Goal: Transaction & Acquisition: Purchase product/service

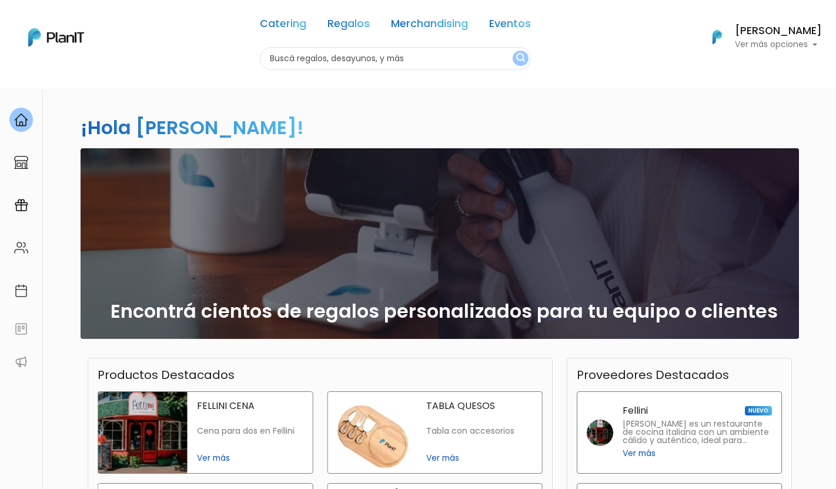
click at [760, 47] on p "Ver más opciones" at bounding box center [778, 45] width 87 height 8
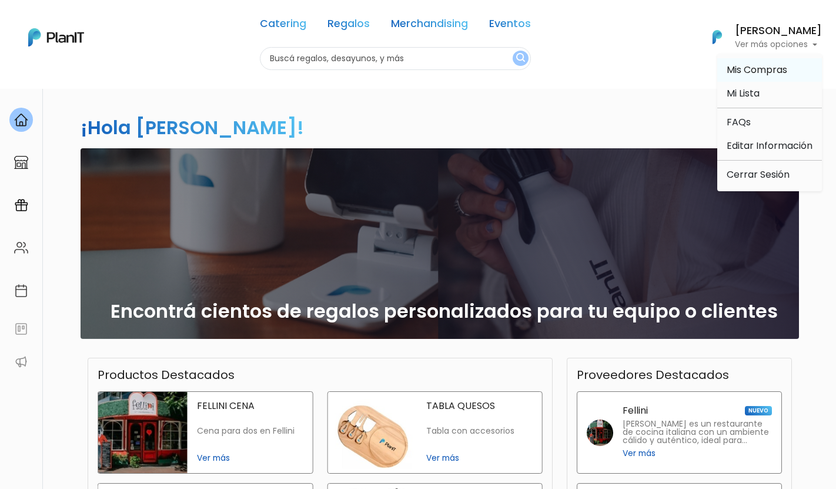
click at [765, 76] on span "Mis Compras" at bounding box center [757, 70] width 61 height 14
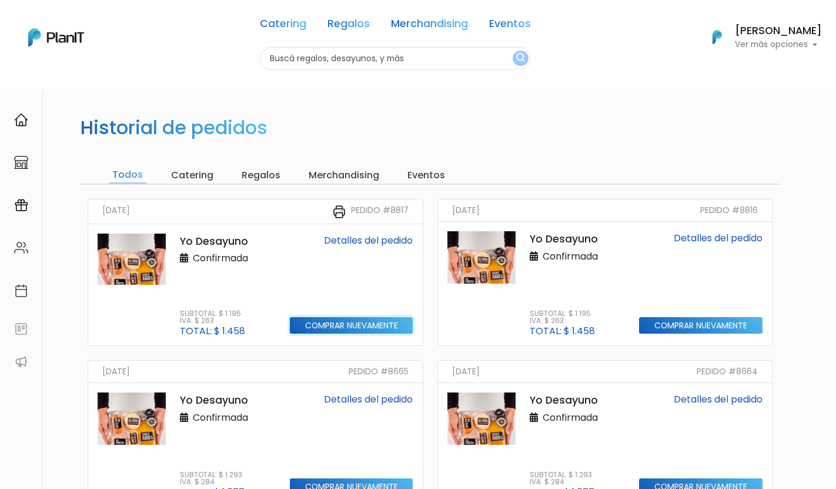
click at [327, 322] on input "Comprar nuevamente" at bounding box center [351, 325] width 123 height 17
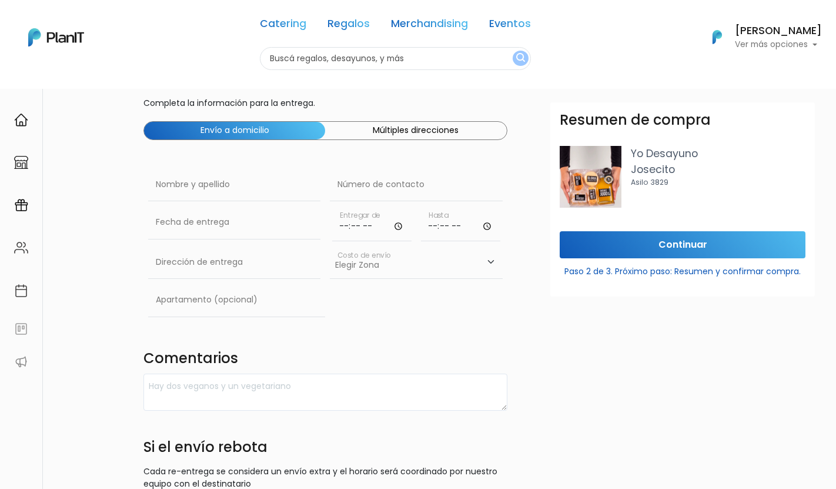
scroll to position [44, 0]
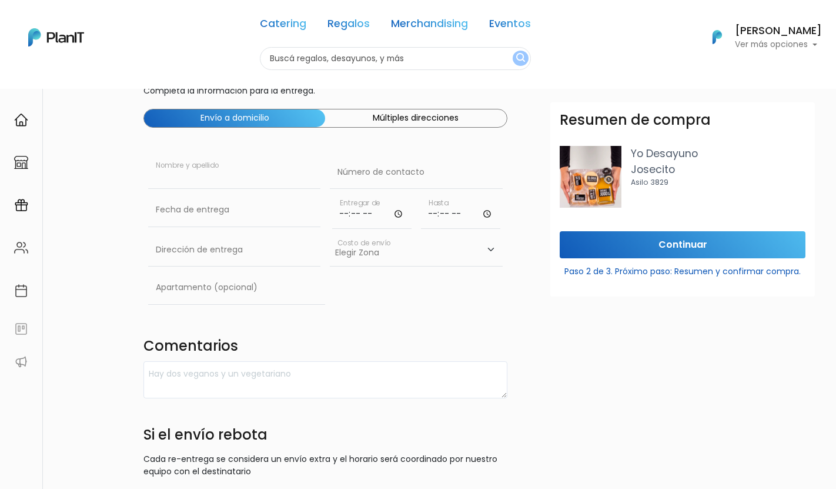
click at [236, 179] on input "text" at bounding box center [234, 172] width 172 height 33
type input "[PERSON_NAME]"
click at [393, 175] on input "text" at bounding box center [416, 172] width 172 height 33
paste input "91410074"
type input "091410074"
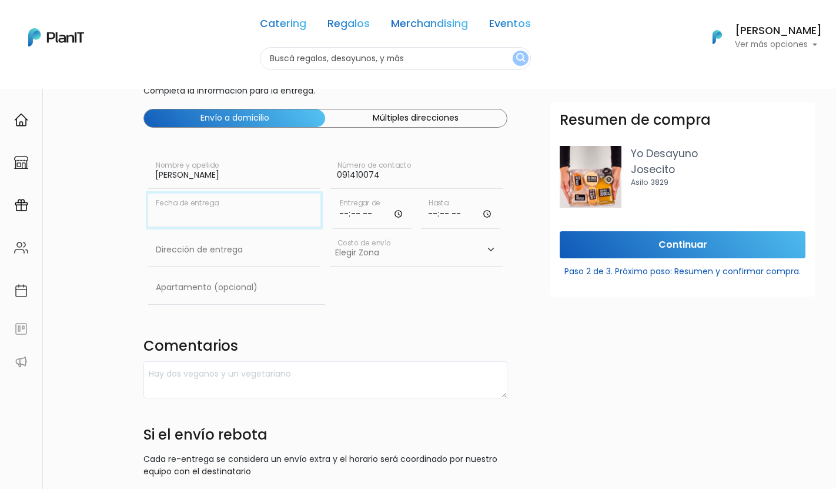
click at [224, 206] on input "text" at bounding box center [234, 209] width 172 height 33
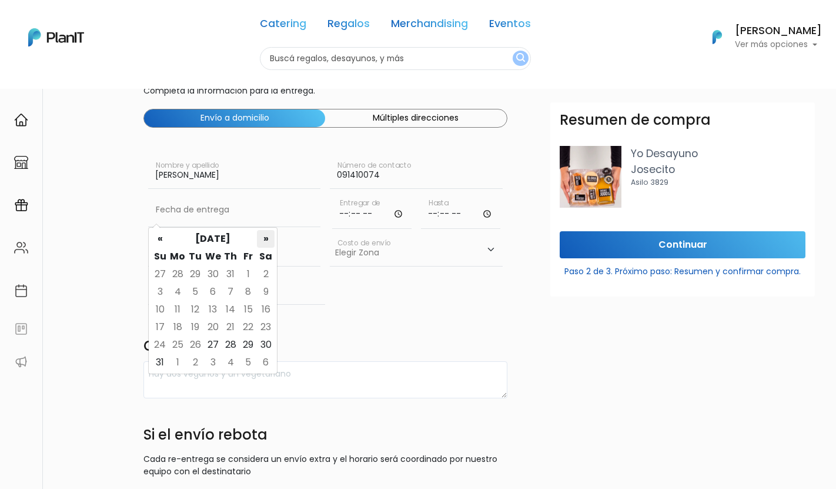
click at [264, 239] on th "»" at bounding box center [266, 239] width 18 height 18
click at [194, 274] on td "2" at bounding box center [195, 274] width 18 height 18
type input "02/09/2025"
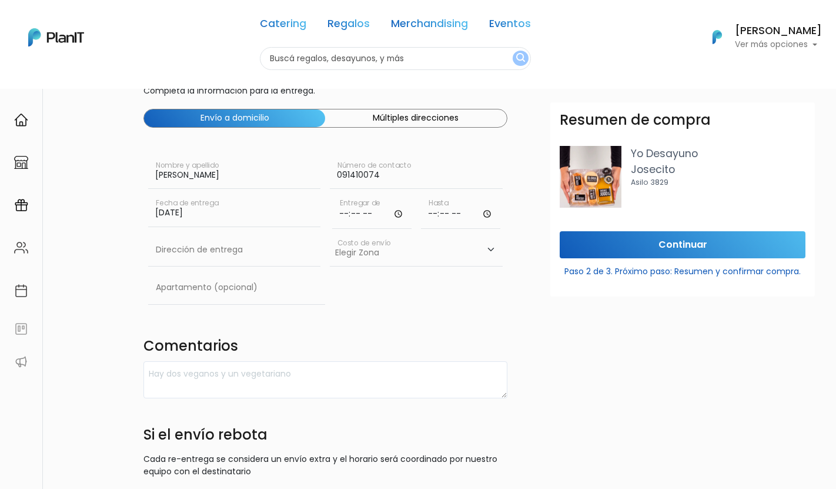
click at [369, 213] on input "time" at bounding box center [371, 210] width 79 height 35
click at [343, 217] on input "time" at bounding box center [371, 210] width 79 height 35
click at [397, 215] on input "time" at bounding box center [371, 210] width 79 height 35
type input "09:29"
click at [430, 212] on input "time" at bounding box center [460, 210] width 79 height 35
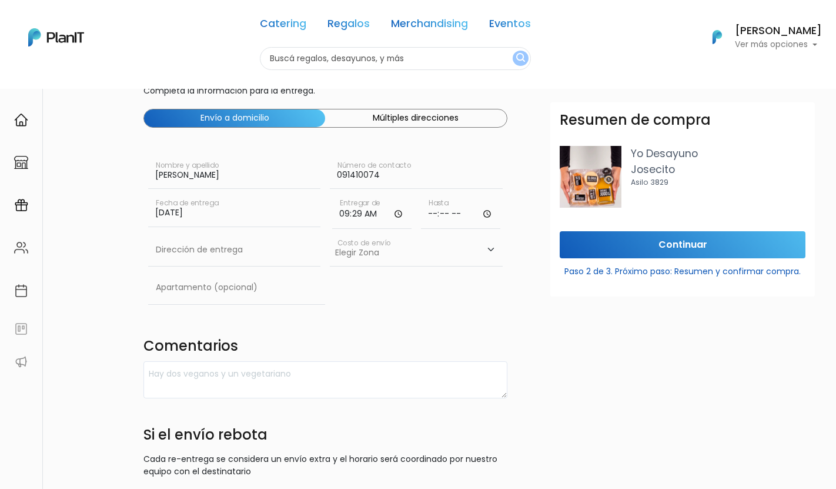
click at [436, 211] on input "time" at bounding box center [460, 210] width 79 height 35
click at [457, 219] on input "time" at bounding box center [460, 210] width 79 height 35
click at [465, 212] on input "time" at bounding box center [460, 210] width 79 height 35
click at [482, 212] on input "time" at bounding box center [460, 210] width 79 height 35
type input "11:29"
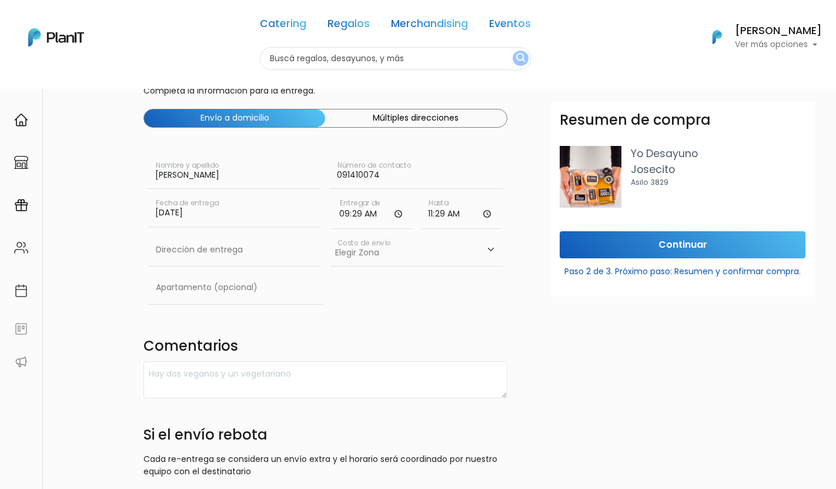
click at [562, 313] on div "Resumen de compra Yo Desayuno Josecito Asilo 3829 Continuar Paso 2 de 3. Próxim…" at bounding box center [682, 346] width 279 height 489
click at [457, 218] on input "11:29" at bounding box center [460, 210] width 79 height 35
click at [353, 214] on input "09:29" at bounding box center [371, 210] width 79 height 35
click at [339, 212] on input "09:29" at bounding box center [371, 210] width 79 height 35
click at [397, 212] on input "09:29" at bounding box center [371, 210] width 79 height 35
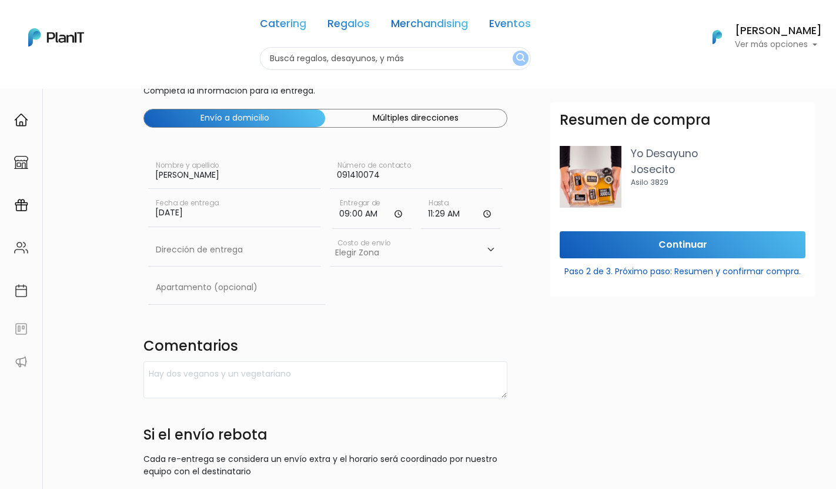
type input "09:00"
drag, startPoint x: 481, startPoint y: 317, endPoint x: 480, endPoint y: 307, distance: 9.6
click at [481, 317] on div "Destinatario Completa la información para la entrega. Envío a domicilio Múltipl…" at bounding box center [325, 308] width 378 height 500
click at [446, 216] on input "11:29" at bounding box center [460, 210] width 79 height 35
click at [436, 214] on input "11:29" at bounding box center [460, 210] width 79 height 35
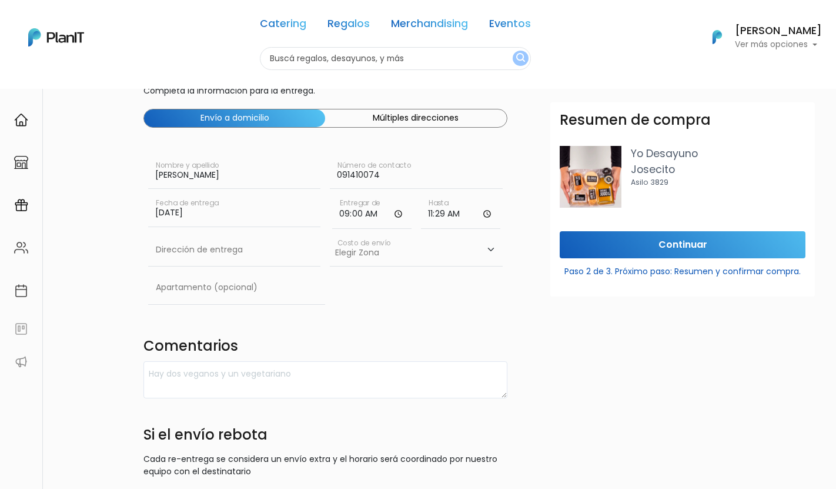
click at [486, 215] on input "11:29" at bounding box center [460, 210] width 79 height 35
type input "11:00"
click at [578, 304] on div "Resumen de compra Yo Desayuno Josecito Asilo 3829 Continuar Paso 2 de 3. Próxim…" at bounding box center [682, 346] width 279 height 489
click at [222, 250] on input "text" at bounding box center [234, 249] width 172 height 33
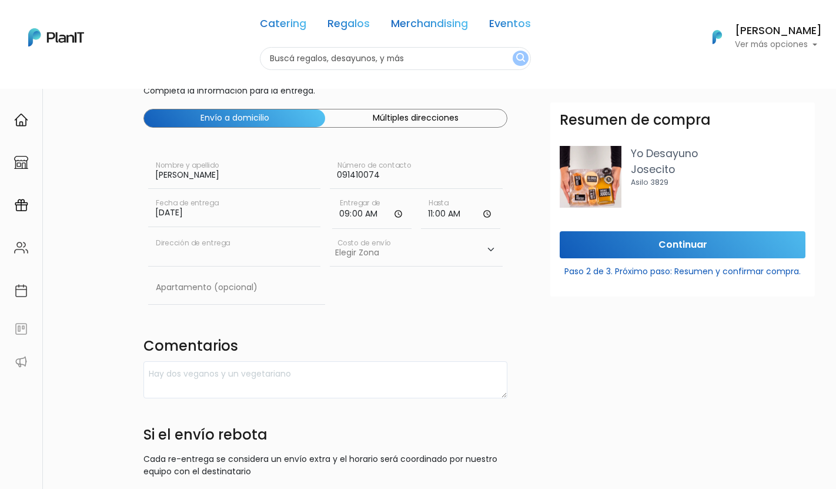
paste input "Manuel pagola 3306"
type input "Manuel pagola 3306"
click at [230, 286] on input "text" at bounding box center [236, 287] width 177 height 33
type input "Apto 303"
click at [399, 256] on select "Elegir Zona Zona américa- $600 Montevideo- $250" at bounding box center [416, 249] width 172 height 33
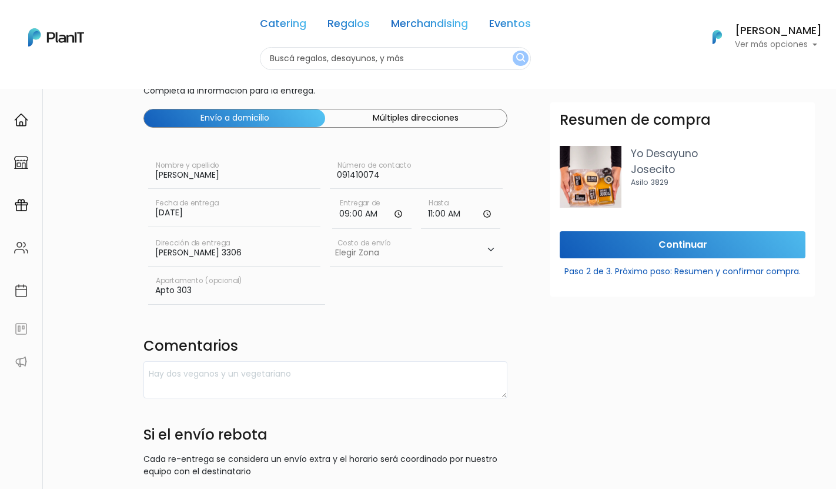
select select "10"
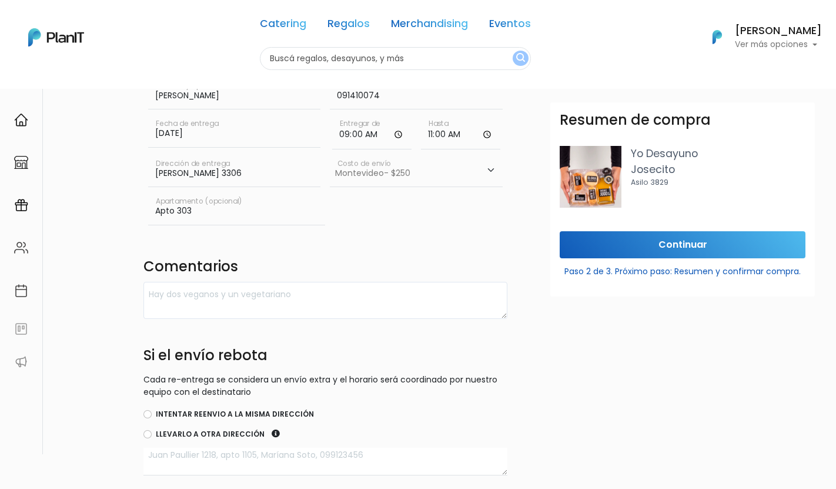
scroll to position [127, 0]
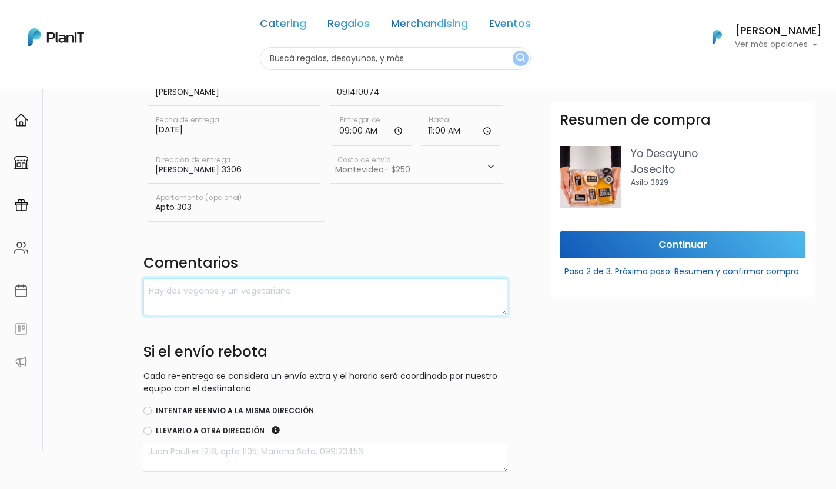
click at [344, 283] on textarea at bounding box center [325, 296] width 364 height 37
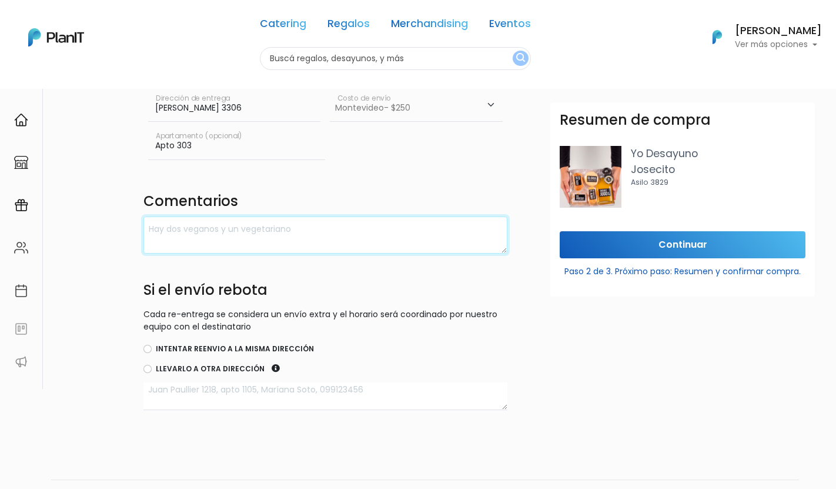
scroll to position [222, 0]
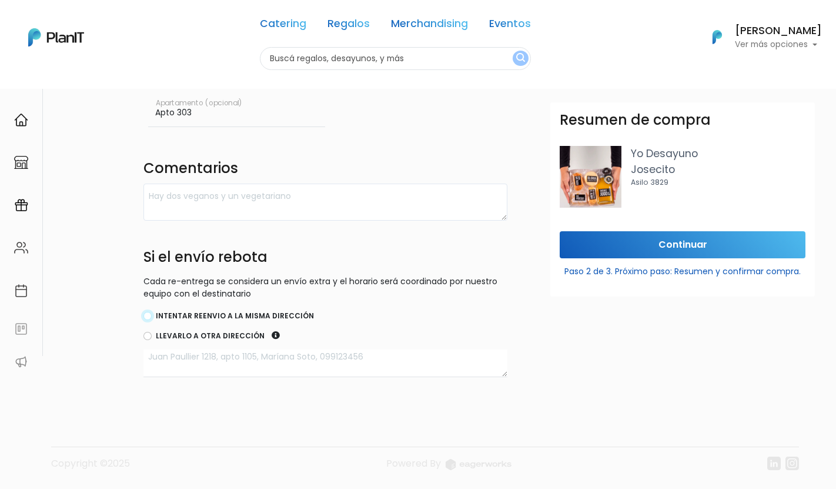
click at [146, 315] on input "Intentar reenvio a la misma dirección" at bounding box center [147, 316] width 8 height 8
radio input "true"
click at [678, 237] on input "Continuar" at bounding box center [683, 245] width 246 height 28
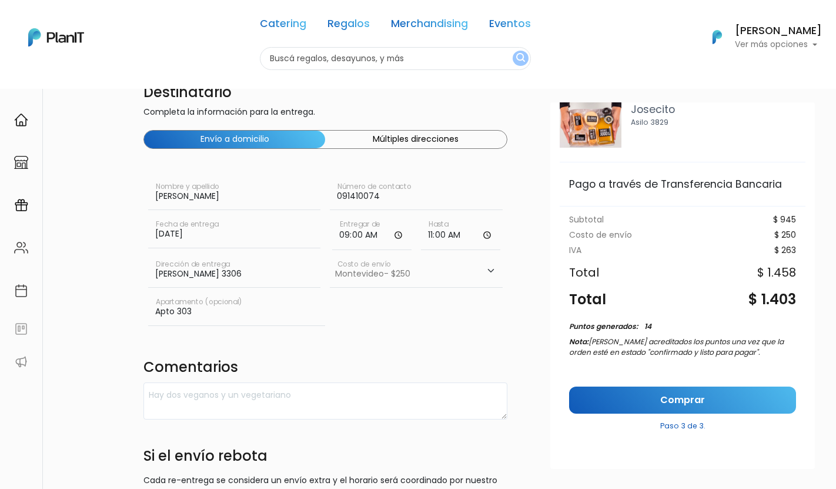
scroll to position [25, 0]
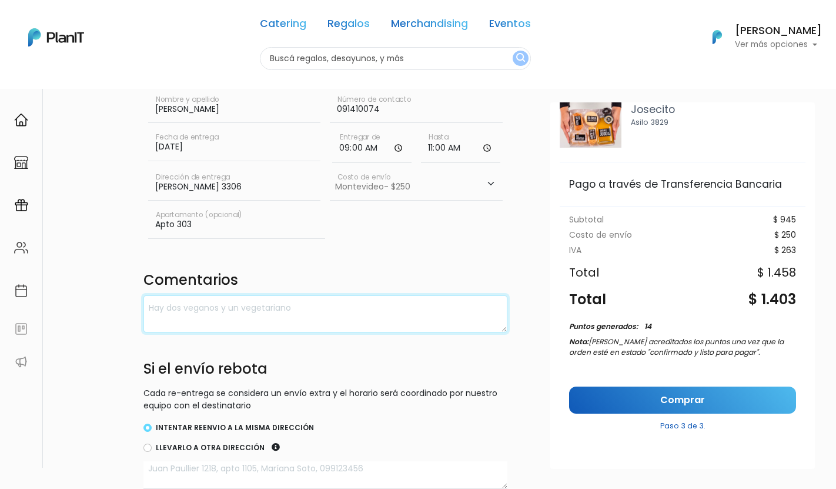
click at [277, 313] on textarea at bounding box center [325, 313] width 364 height 37
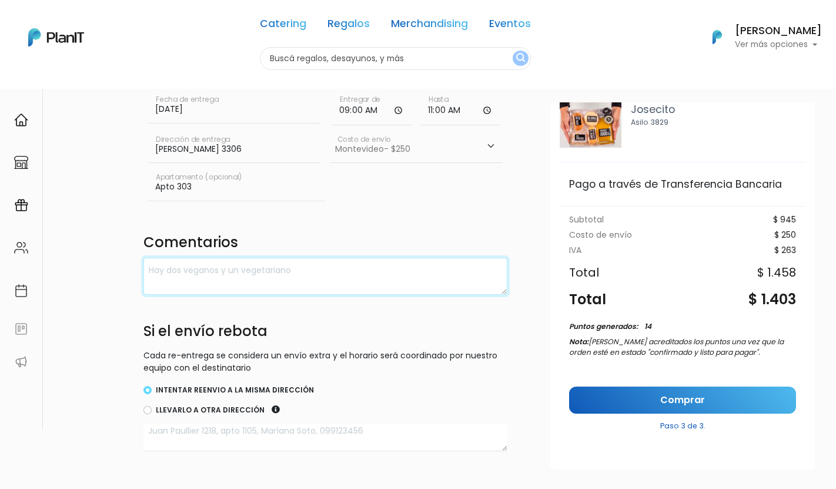
scroll to position [159, 0]
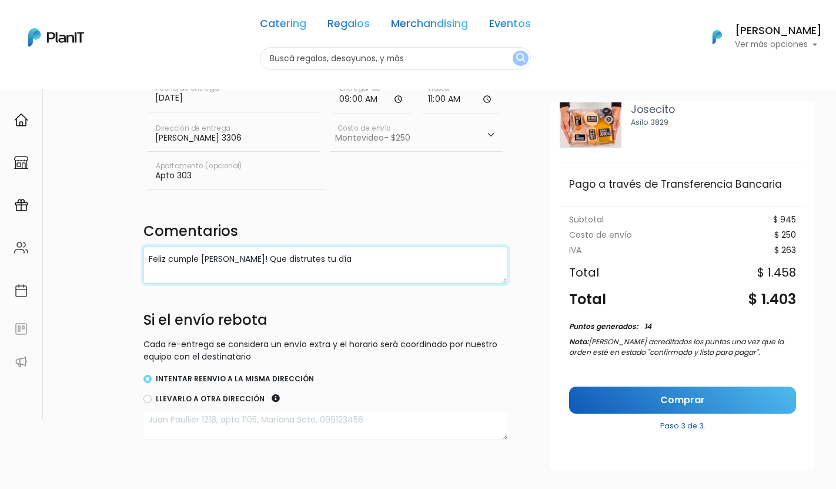
click at [261, 258] on textarea "Feliz cumple Mathi! Que distrutes tu día" at bounding box center [325, 264] width 364 height 37
click at [346, 260] on textarea "Feliz cumple Mathi! Que disfrutes tu día" at bounding box center [325, 264] width 364 height 37
click at [150, 273] on textarea "Feliz cumple Mathi! Que disfrutes tu día! Unlock" at bounding box center [325, 264] width 364 height 37
click at [237, 277] on textarea "Feliz cumple Mathi! Que disfrutes tu día! Unlock" at bounding box center [325, 264] width 364 height 37
click at [148, 270] on textarea "Feliz cumple Mathi! Que disfrutes tu día! Unlock" at bounding box center [325, 264] width 364 height 37
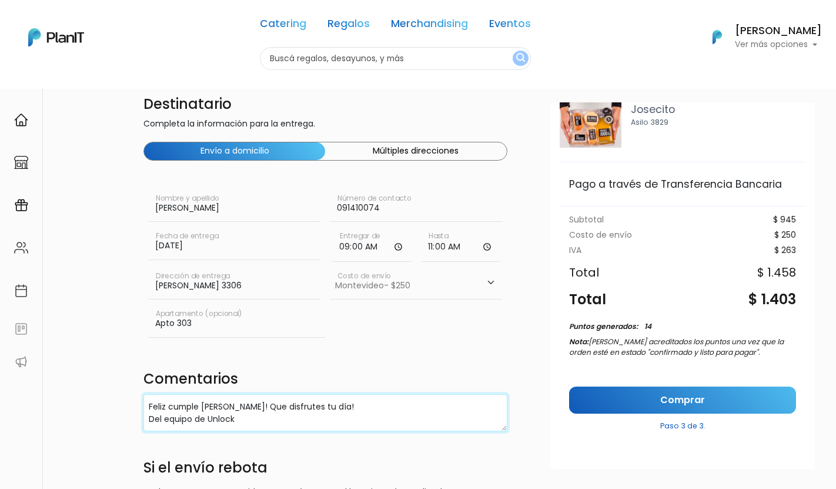
scroll to position [0, 0]
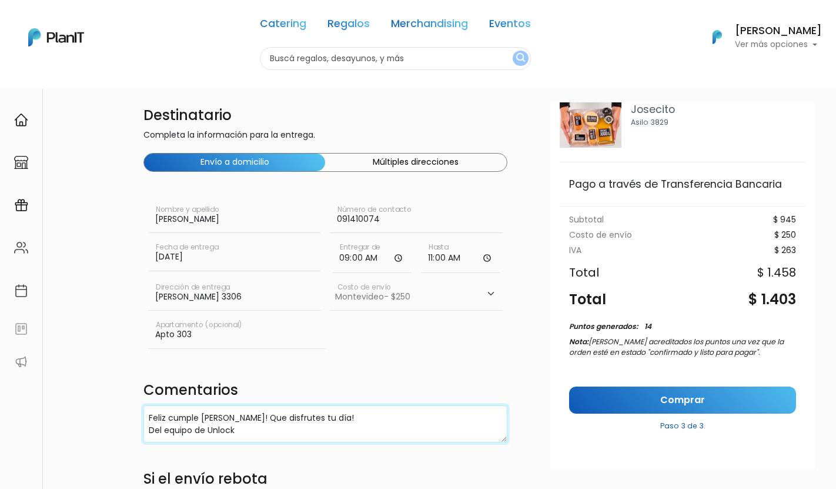
type textarea "Feliz cumple Mathi! Que disfrutes tu día! Del equipo de Unlock"
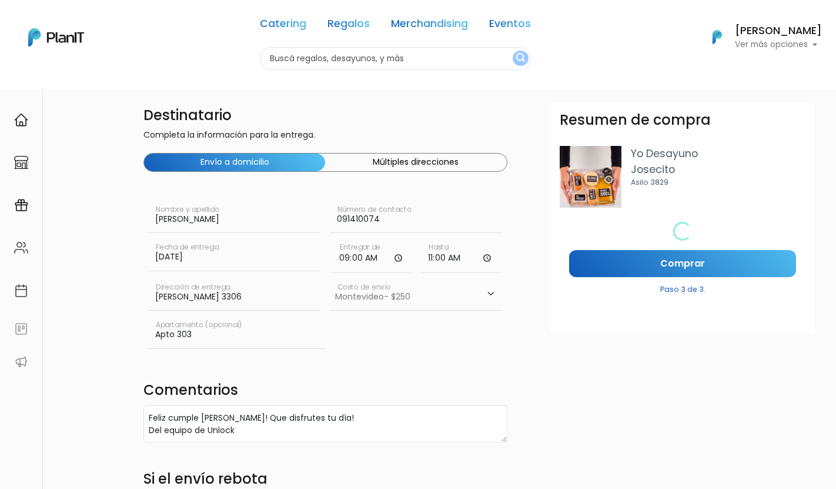
click at [698, 414] on div "Resumen de compra Yo Desayuno Josecito Asilo 3829 Loading... Pago a través de T…" at bounding box center [682, 285] width 265 height 366
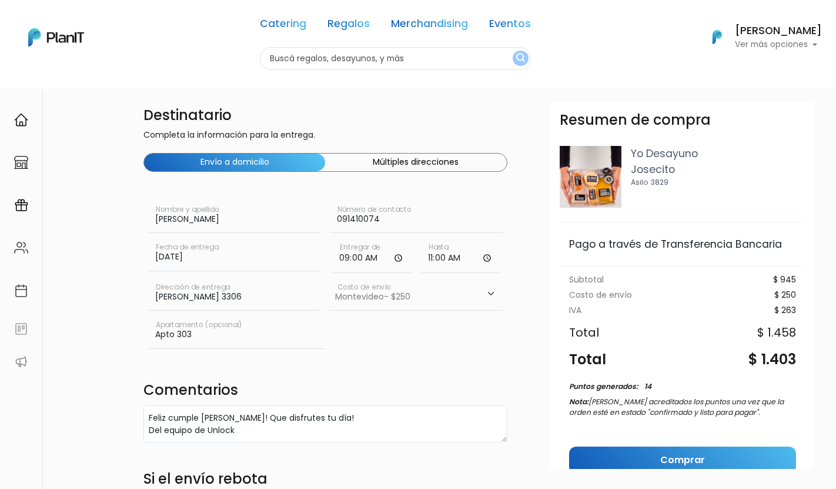
scroll to position [60, 0]
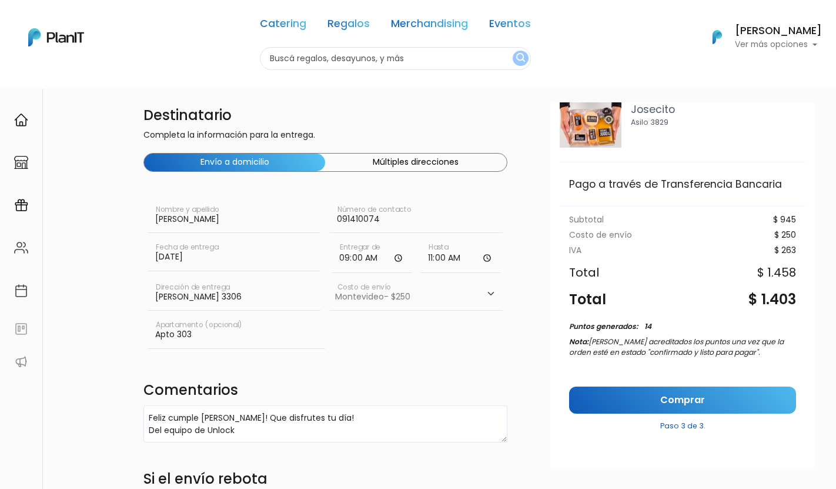
click at [692, 416] on p "Paso 3 de 3." at bounding box center [682, 423] width 227 height 15
click at [698, 400] on link "Comprar" at bounding box center [682, 400] width 227 height 28
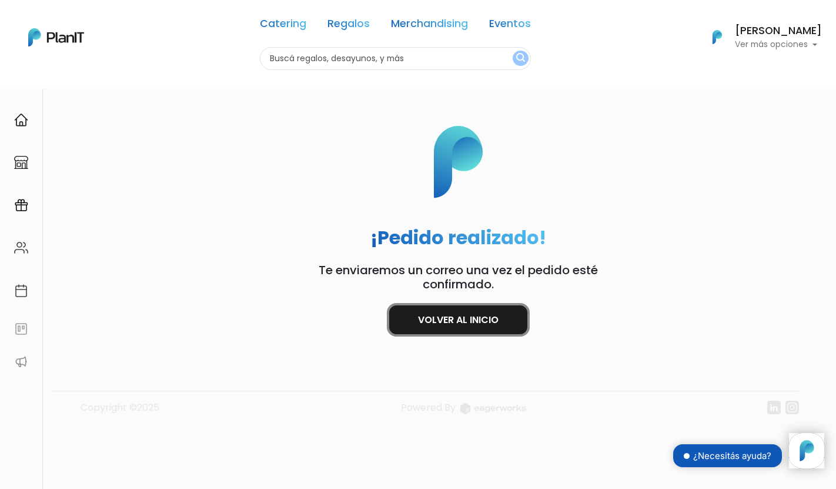
click at [488, 315] on link "Volver al inicio" at bounding box center [458, 319] width 138 height 29
